Goal: Transaction & Acquisition: Purchase product/service

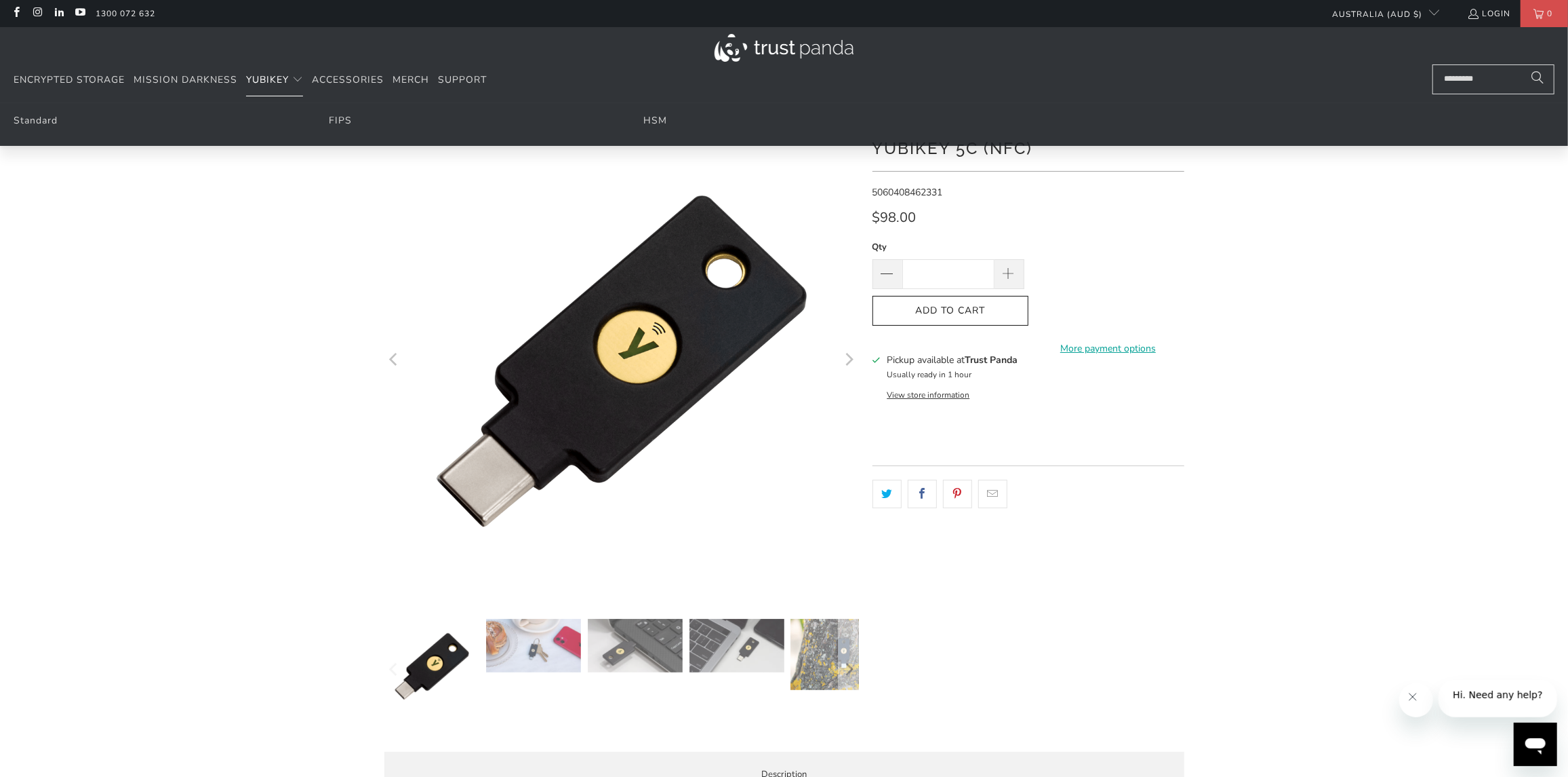
click at [272, 83] on span "YubiKey" at bounding box center [267, 80] width 42 height 13
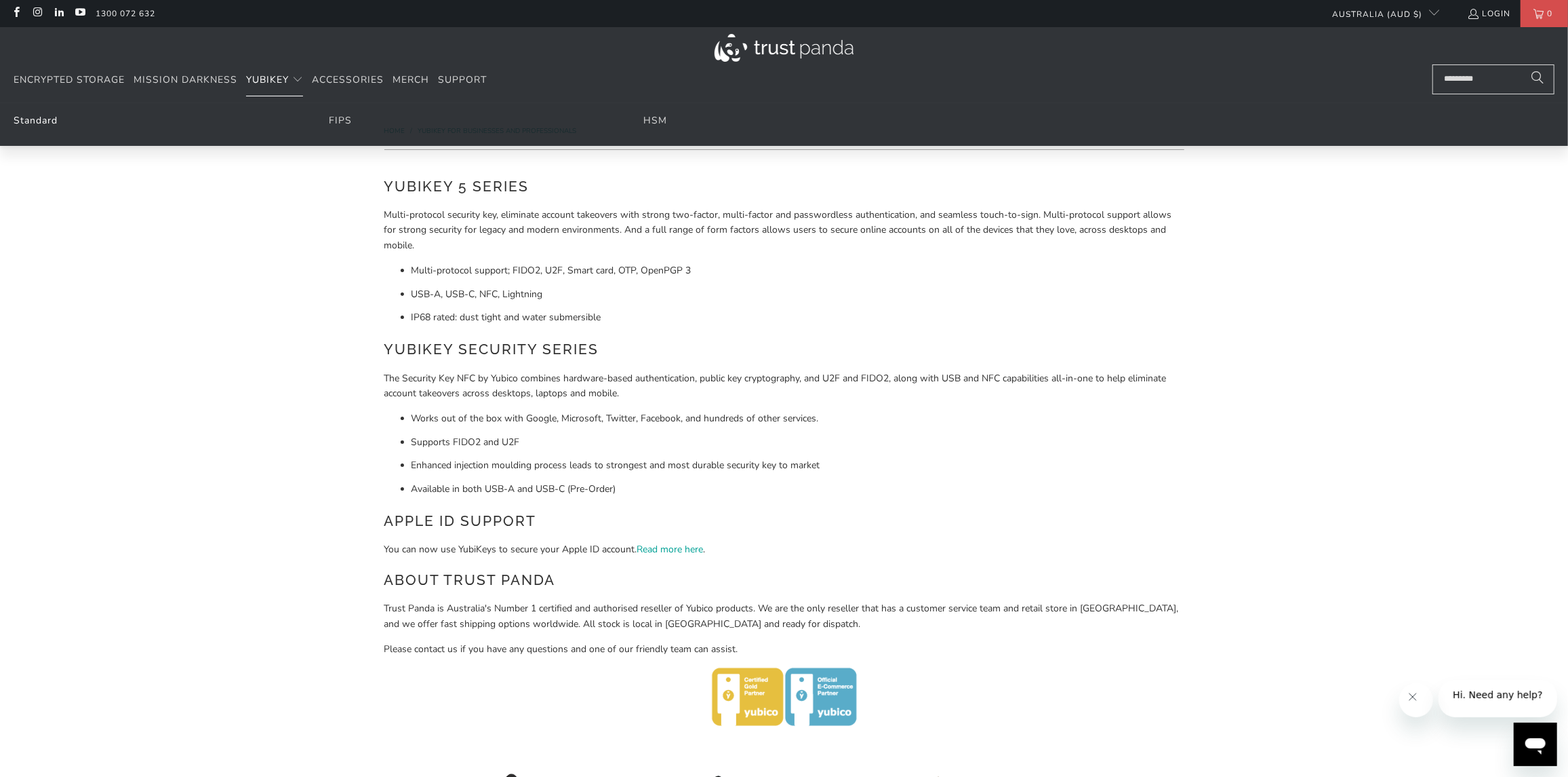
click at [47, 117] on link "Standard" at bounding box center [35, 120] width 44 height 13
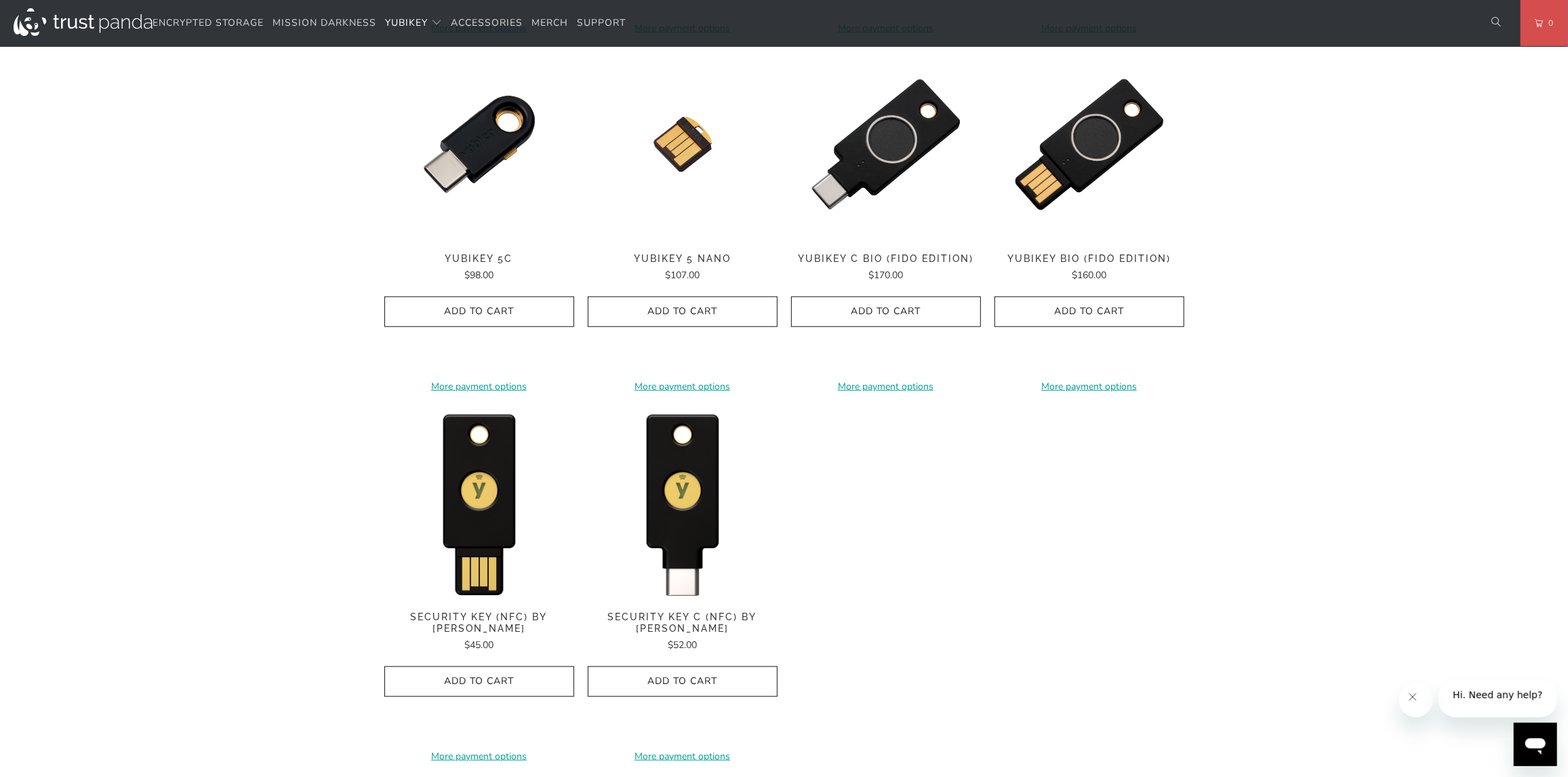
scroll to position [1058, 0]
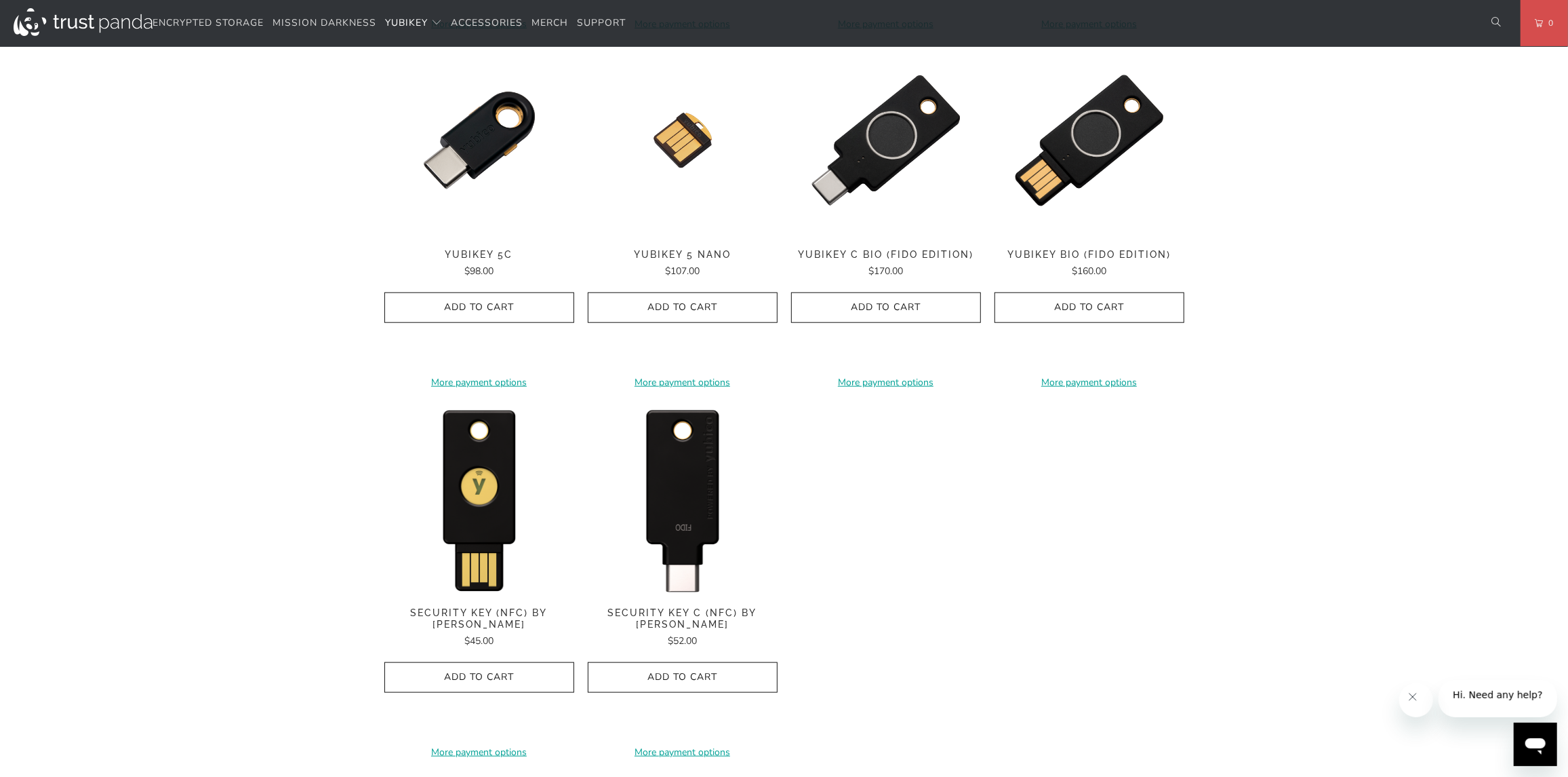
click at [689, 541] on img at bounding box center [682, 498] width 190 height 190
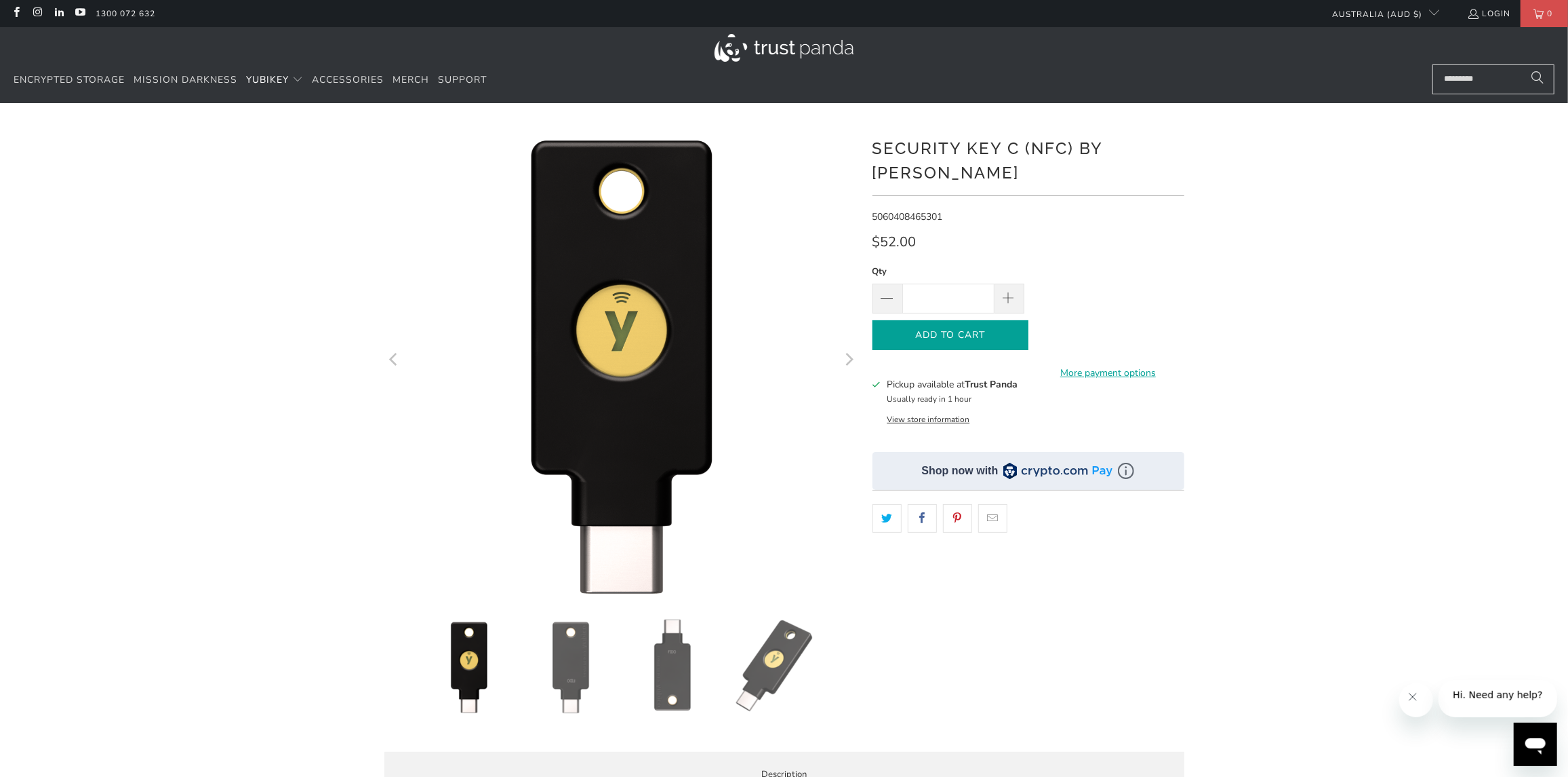
click at [948, 324] on icon "button" at bounding box center [950, 334] width 22 height 22
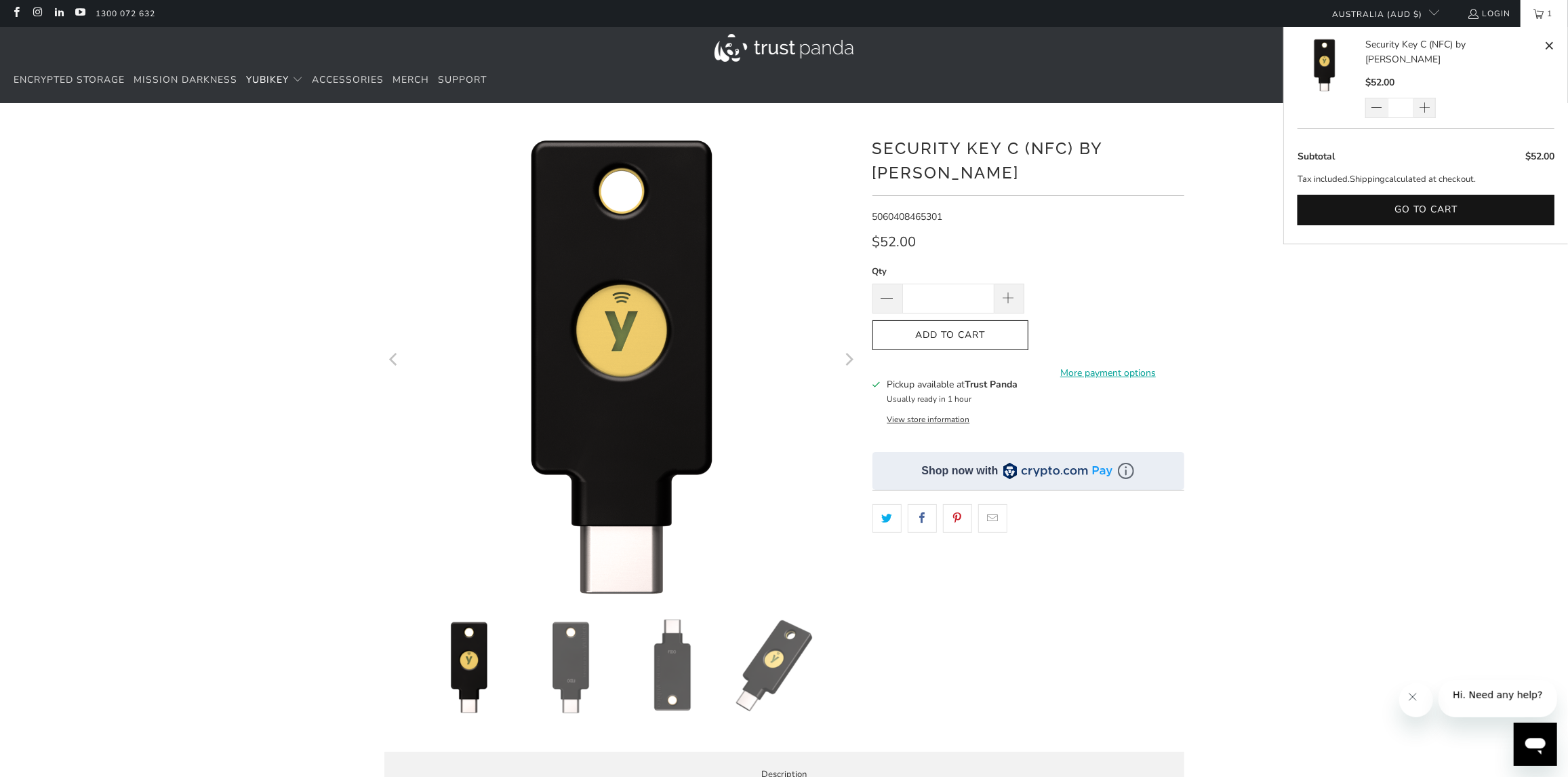
click at [1545, 8] on span "1" at bounding box center [1551, 13] width 12 height 27
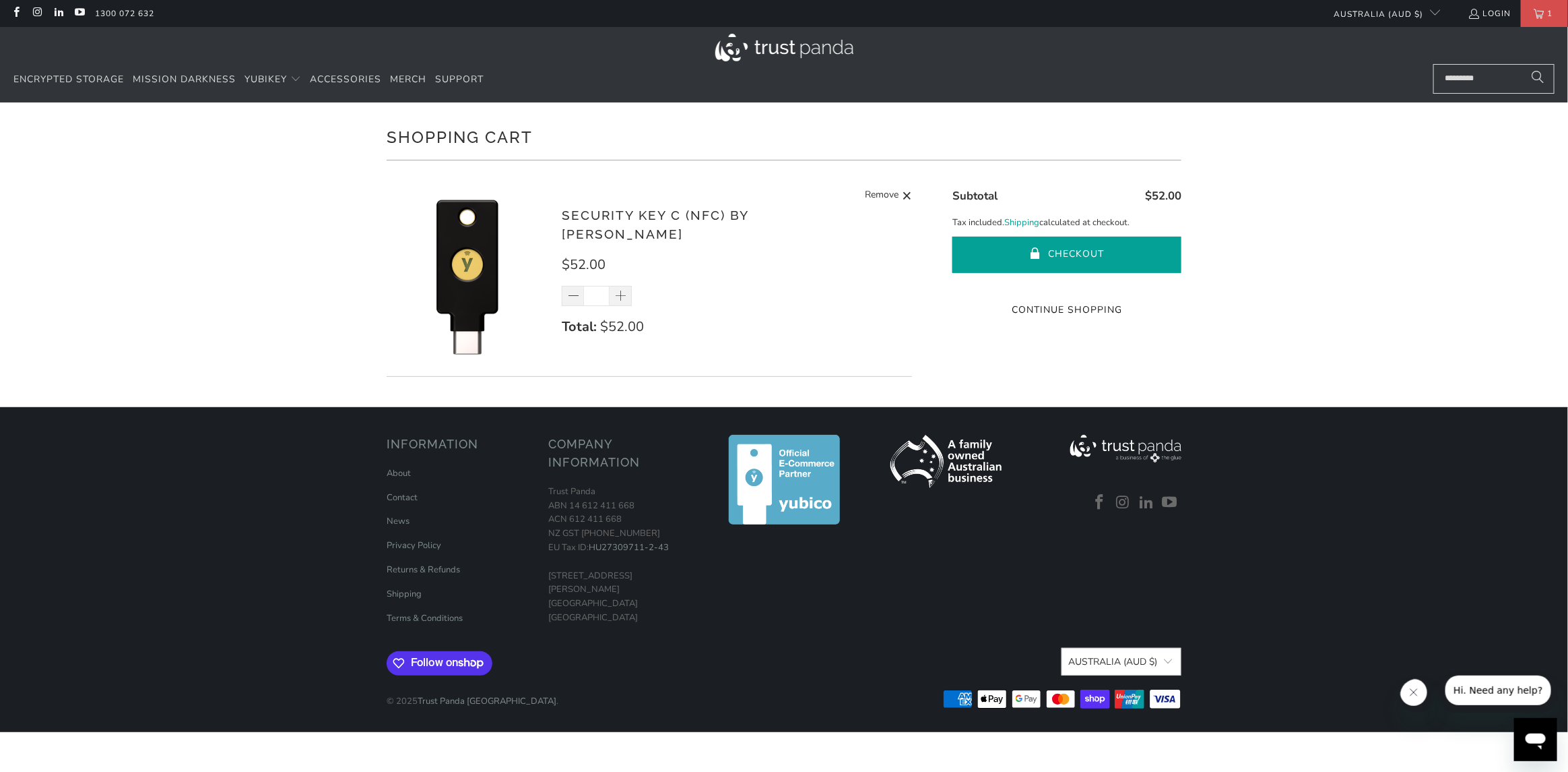
click at [1072, 248] on button "Checkout" at bounding box center [1067, 255] width 229 height 36
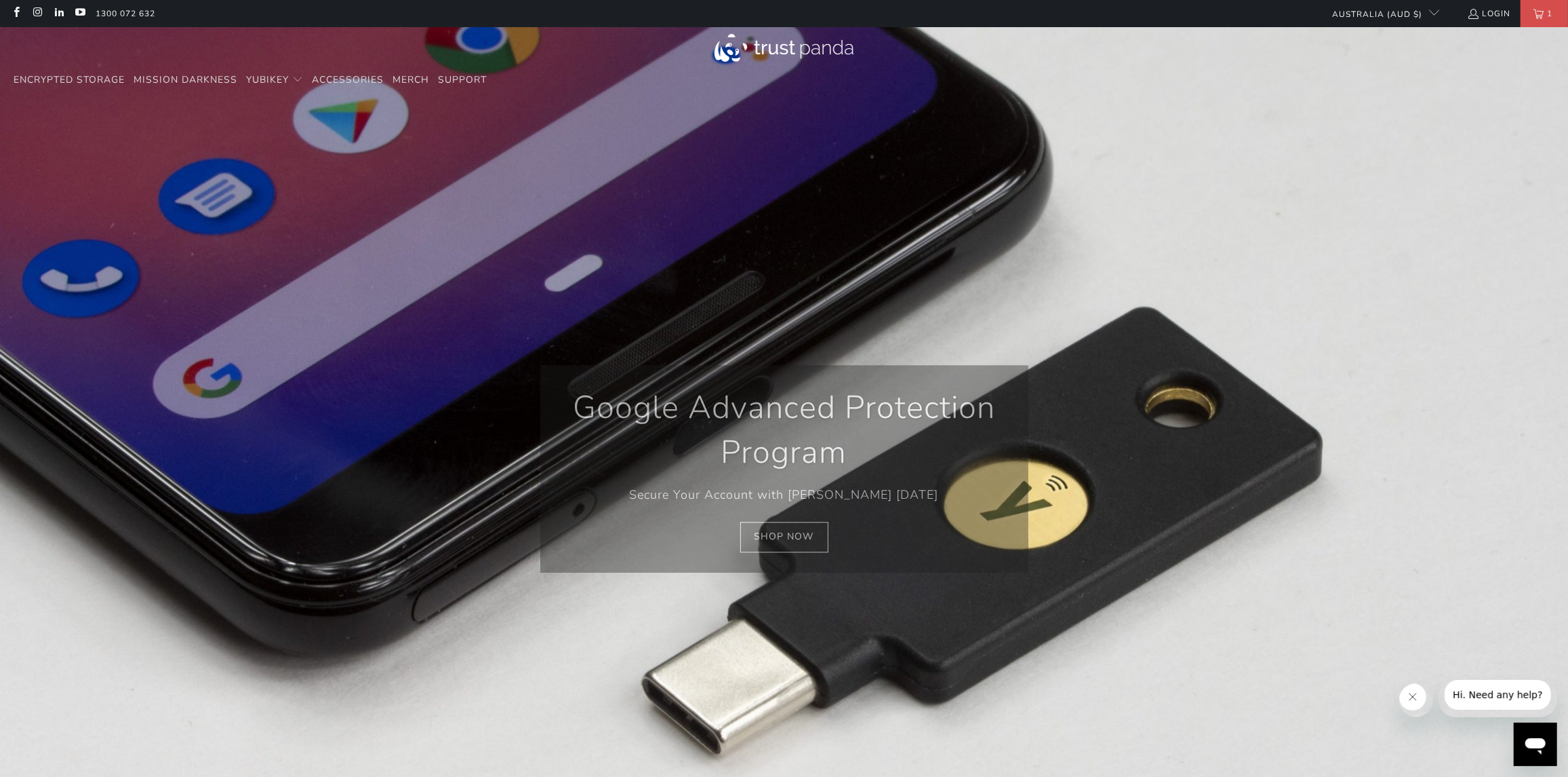
scroll to position [0, 790]
